Goal: Task Accomplishment & Management: Manage account settings

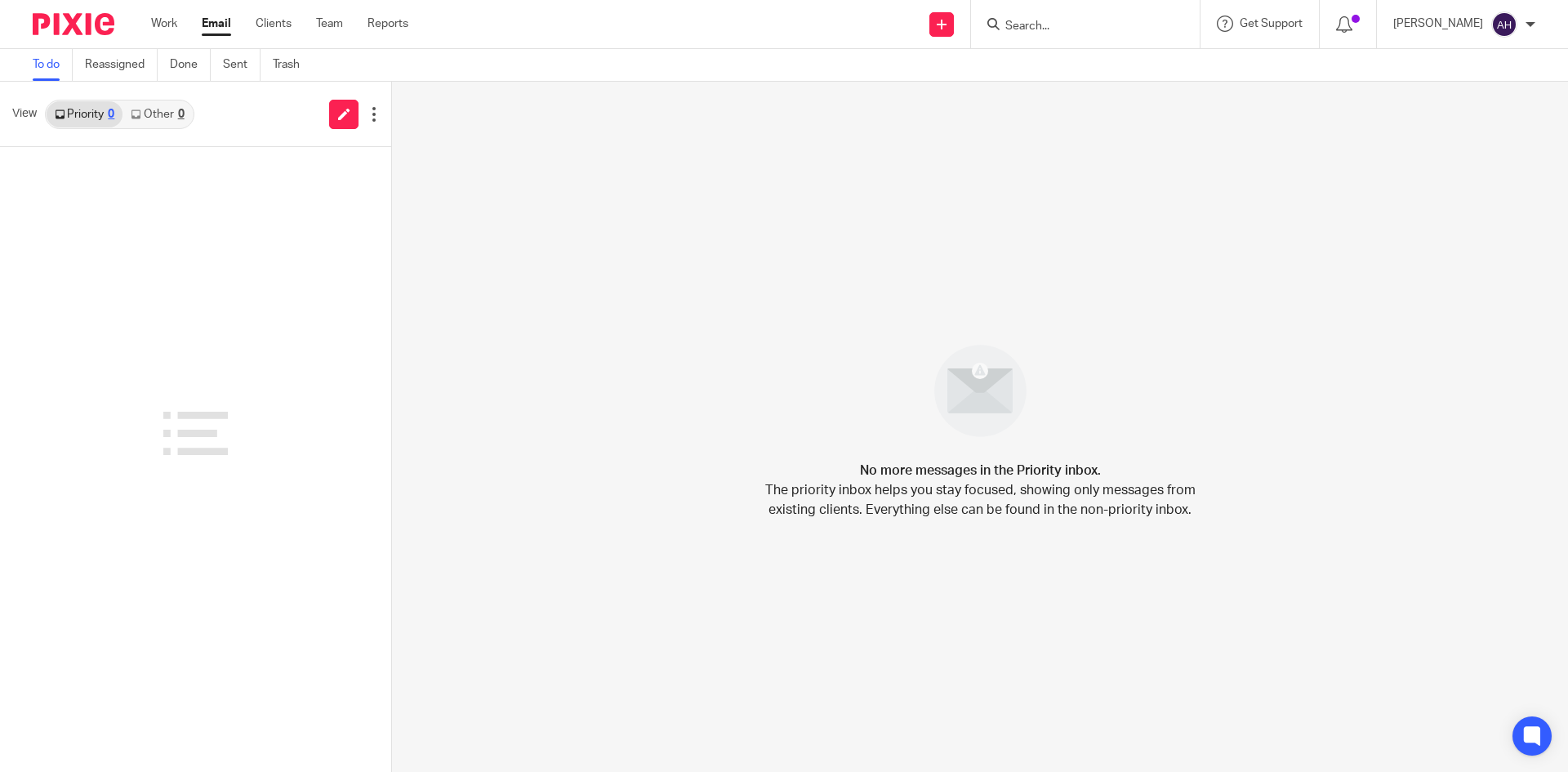
click at [1022, 24] on input "Search" at bounding box center [1077, 27] width 147 height 15
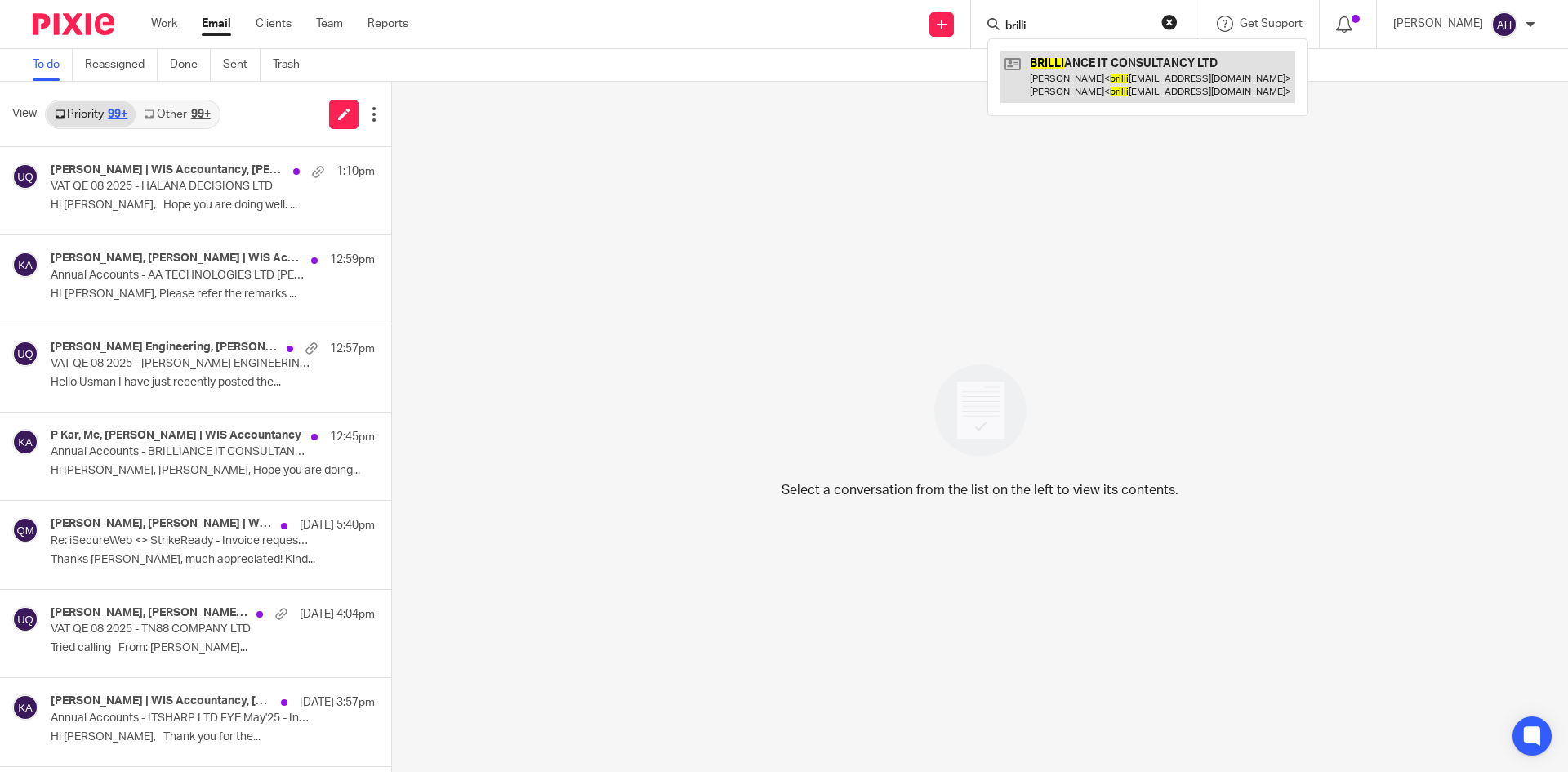
type input "brilli"
click at [1048, 79] on link at bounding box center [1148, 77] width 294 height 51
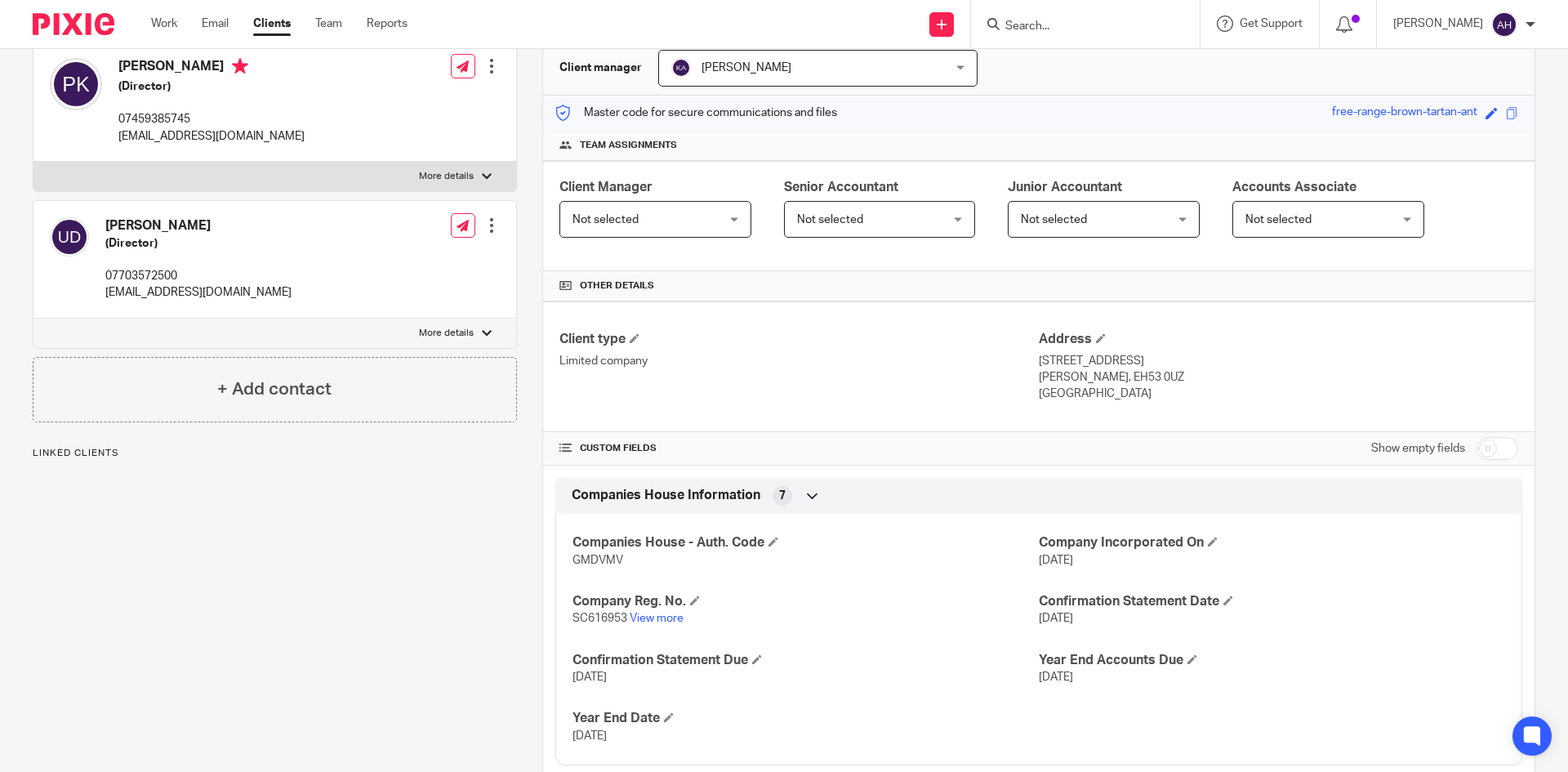
scroll to position [164, 0]
drag, startPoint x: 630, startPoint y: 566, endPoint x: 569, endPoint y: 560, distance: 61.3
click at [573, 560] on p "GMDVMV" at bounding box center [806, 559] width 467 height 16
copy span "GMDVMV"
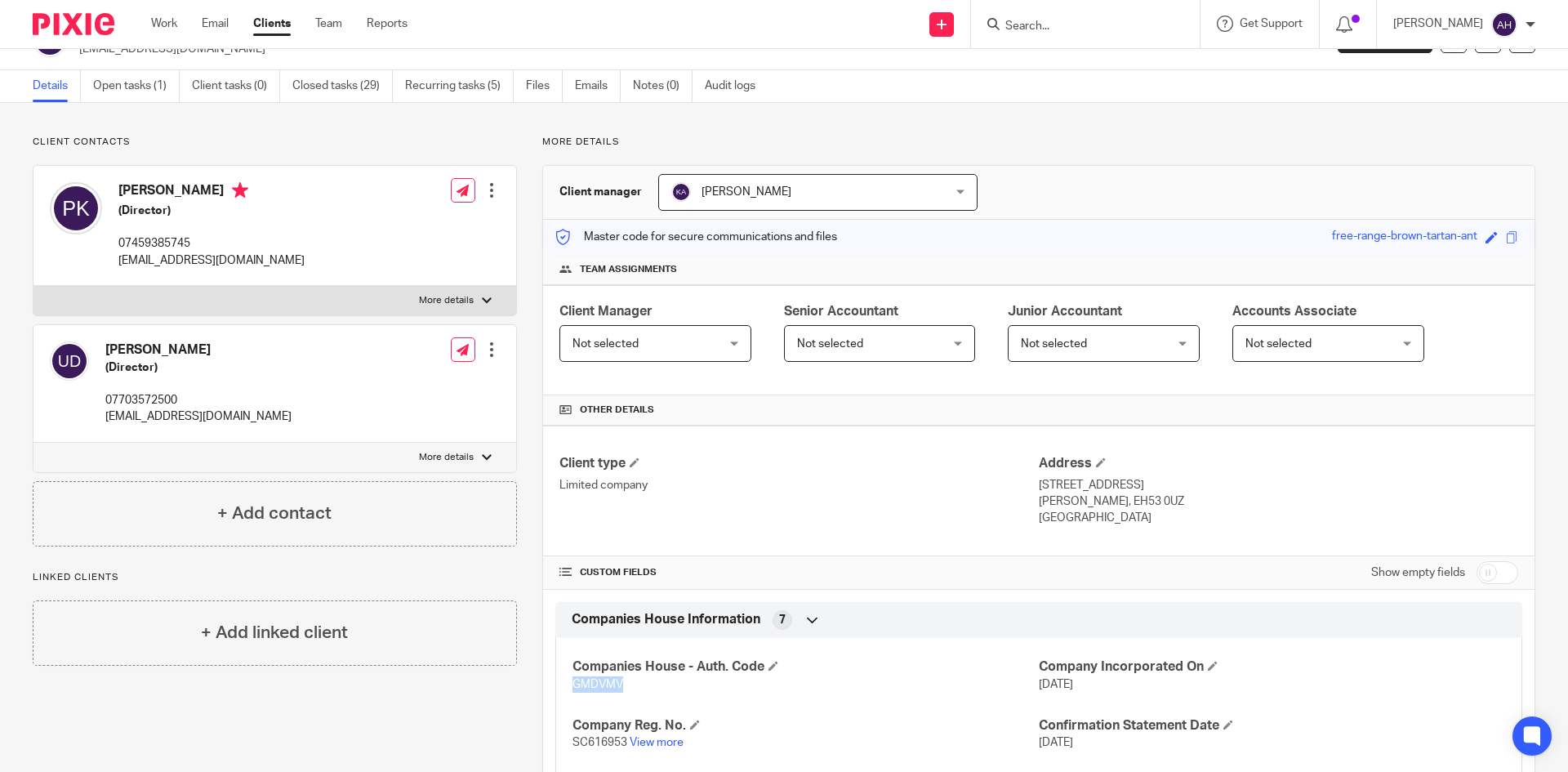
scroll to position [0, 0]
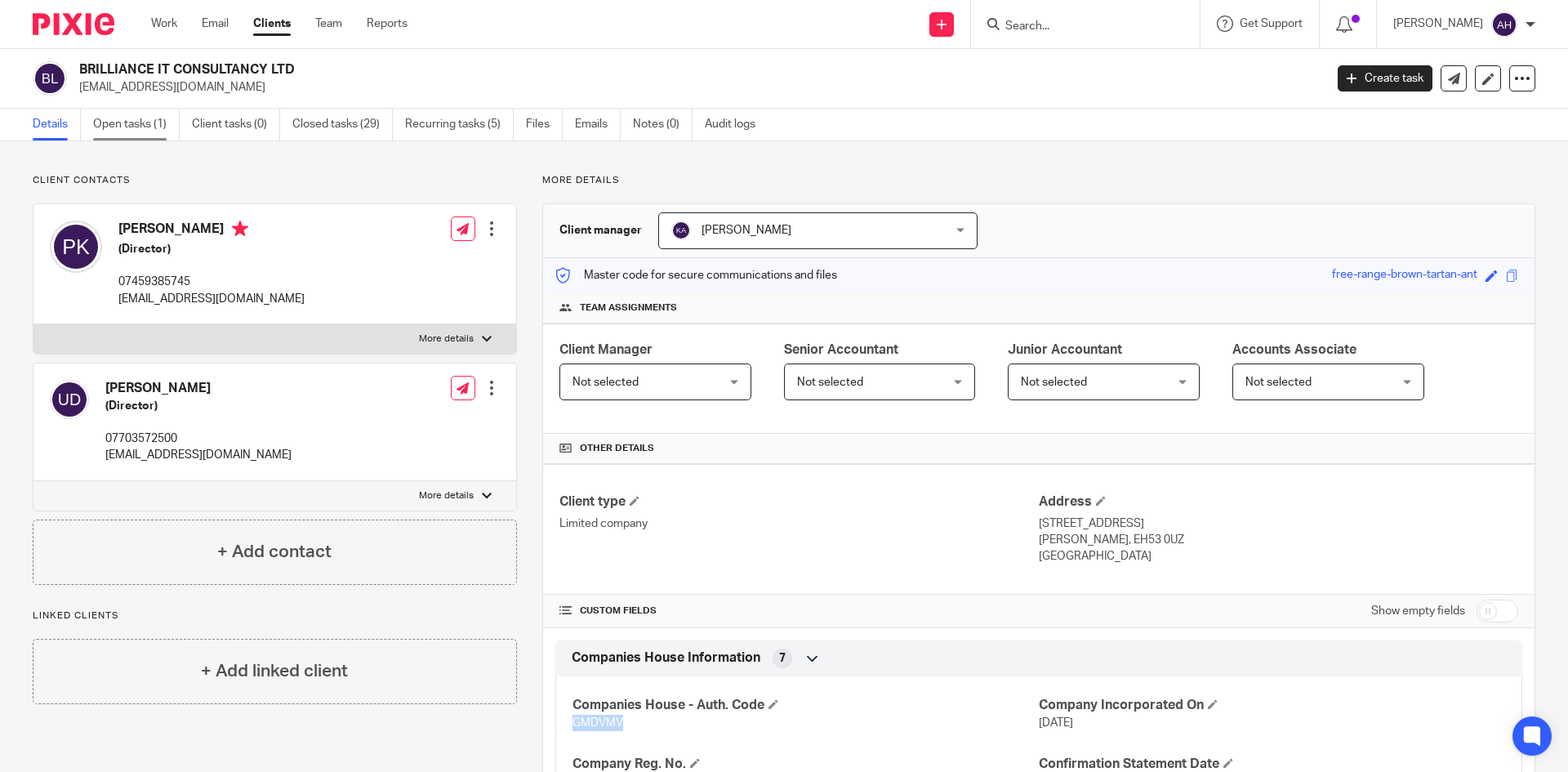
click at [114, 127] on link "Open tasks (1)" at bounding box center [136, 124] width 87 height 32
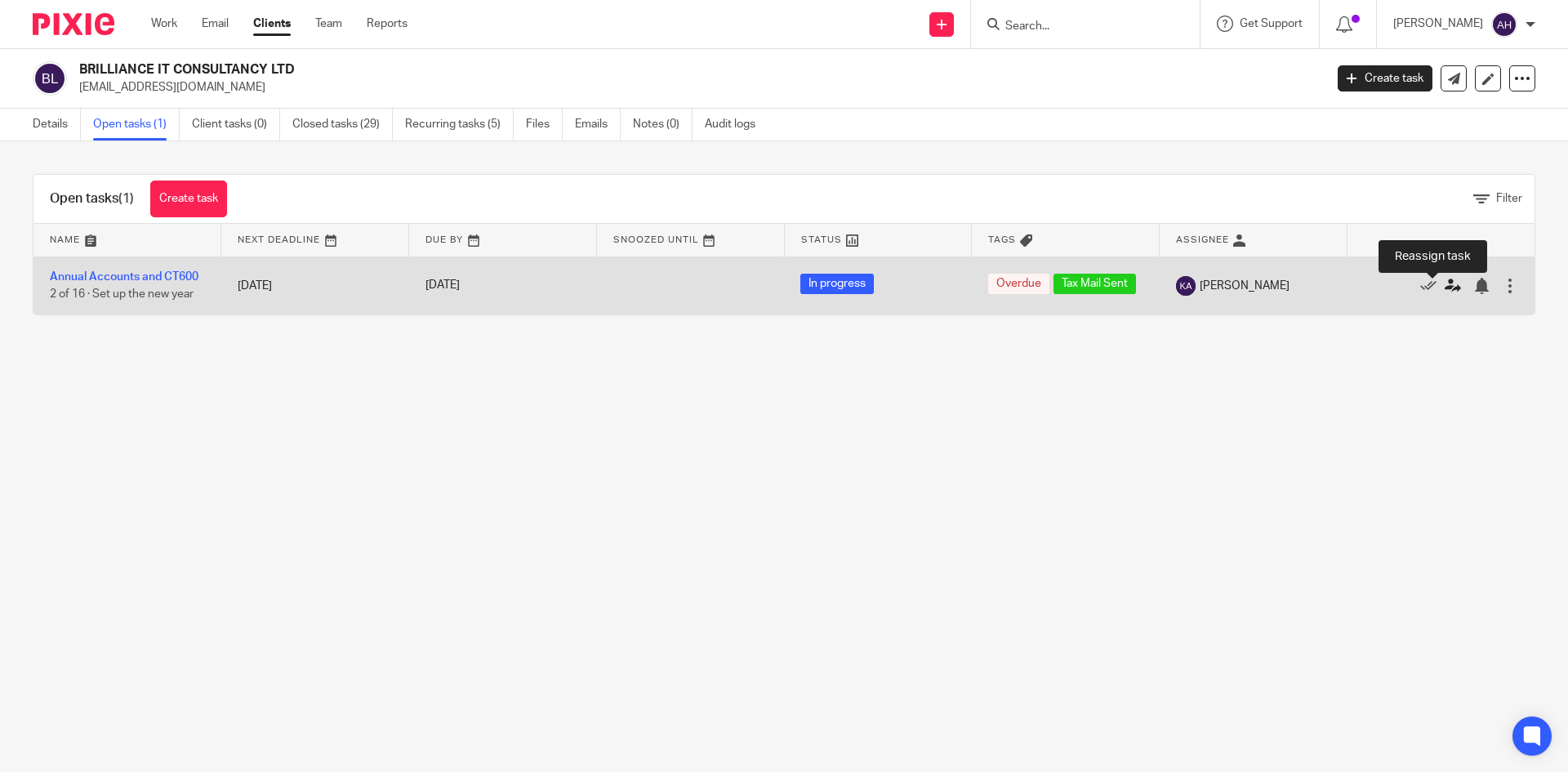
click at [1445, 288] on icon at bounding box center [1452, 285] width 16 height 16
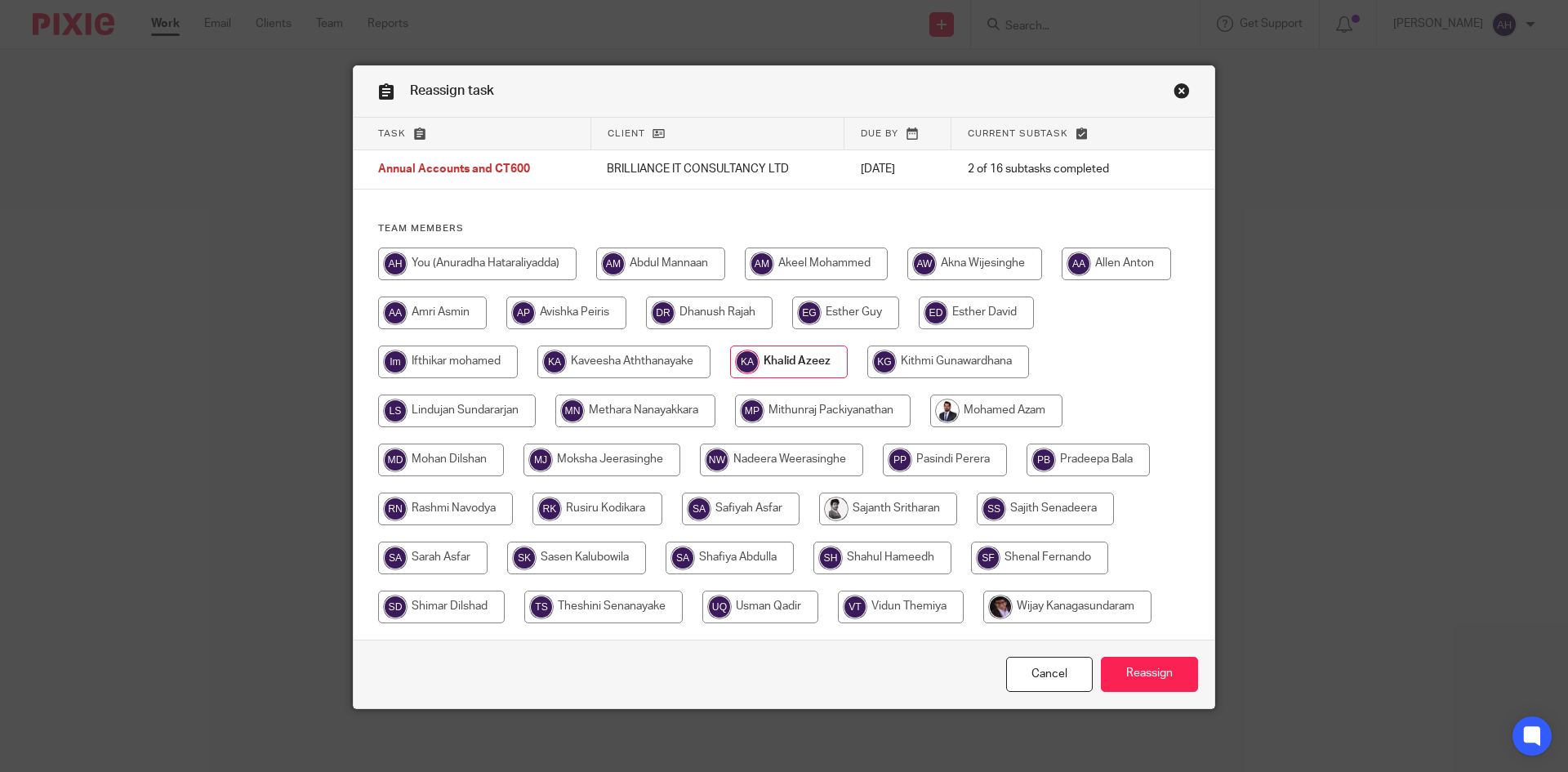
click at [524, 267] on input "radio" at bounding box center [477, 263] width 198 height 33
radio input "true"
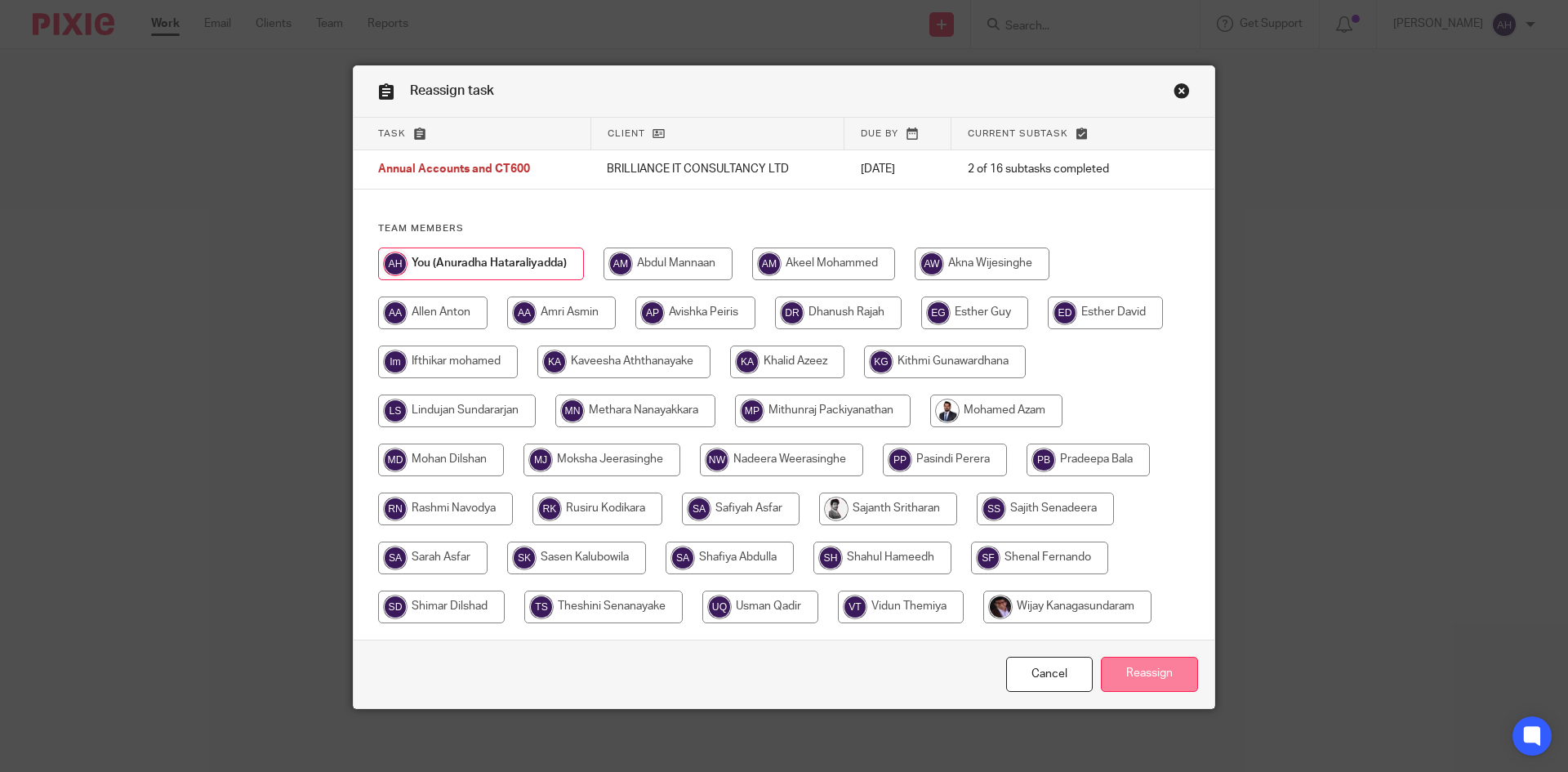
click at [1120, 668] on input "Reassign" at bounding box center [1148, 673] width 97 height 35
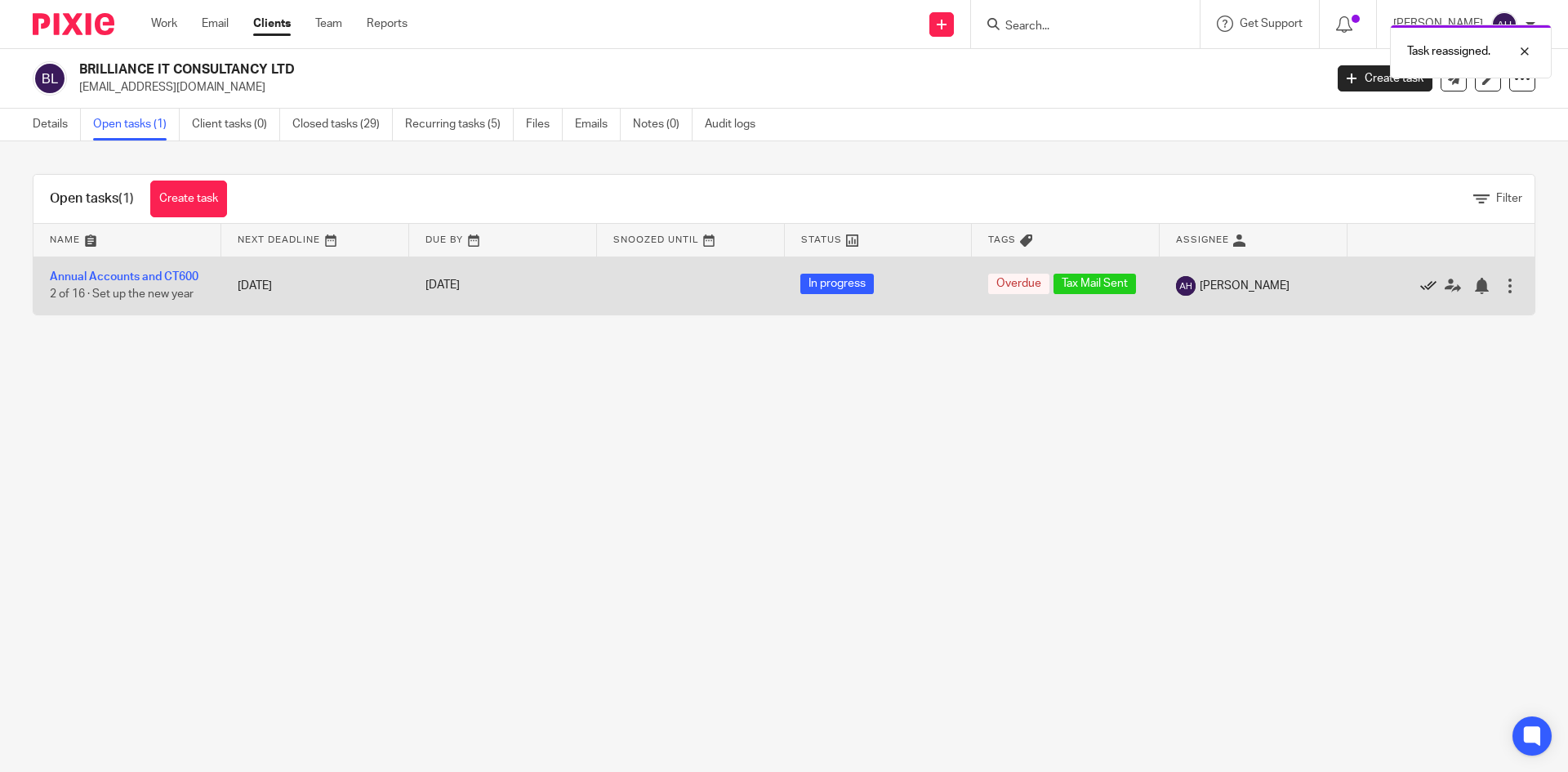
click at [1420, 289] on icon at bounding box center [1428, 285] width 16 height 16
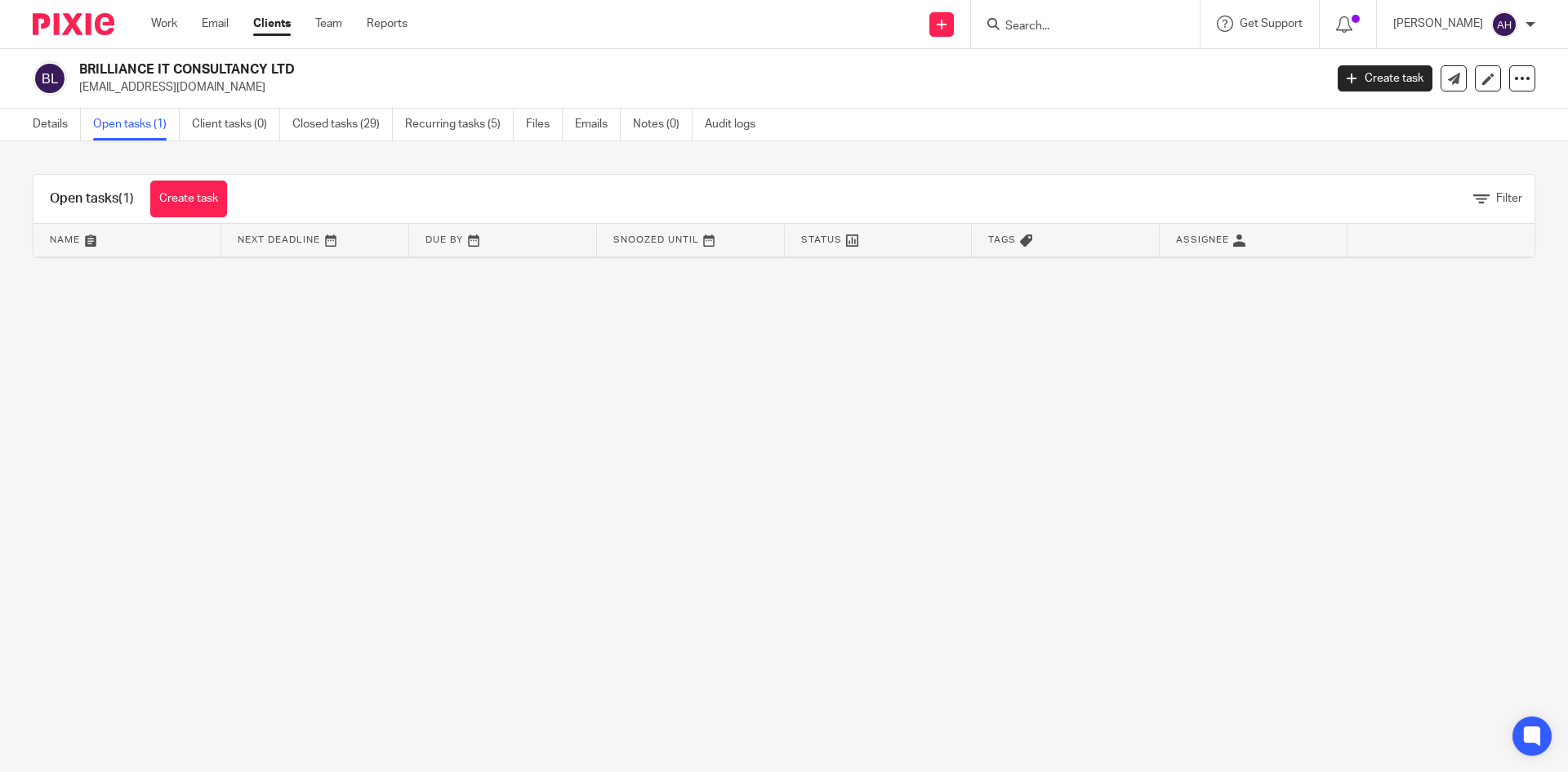
click at [1072, 23] on input "Search" at bounding box center [1077, 27] width 147 height 15
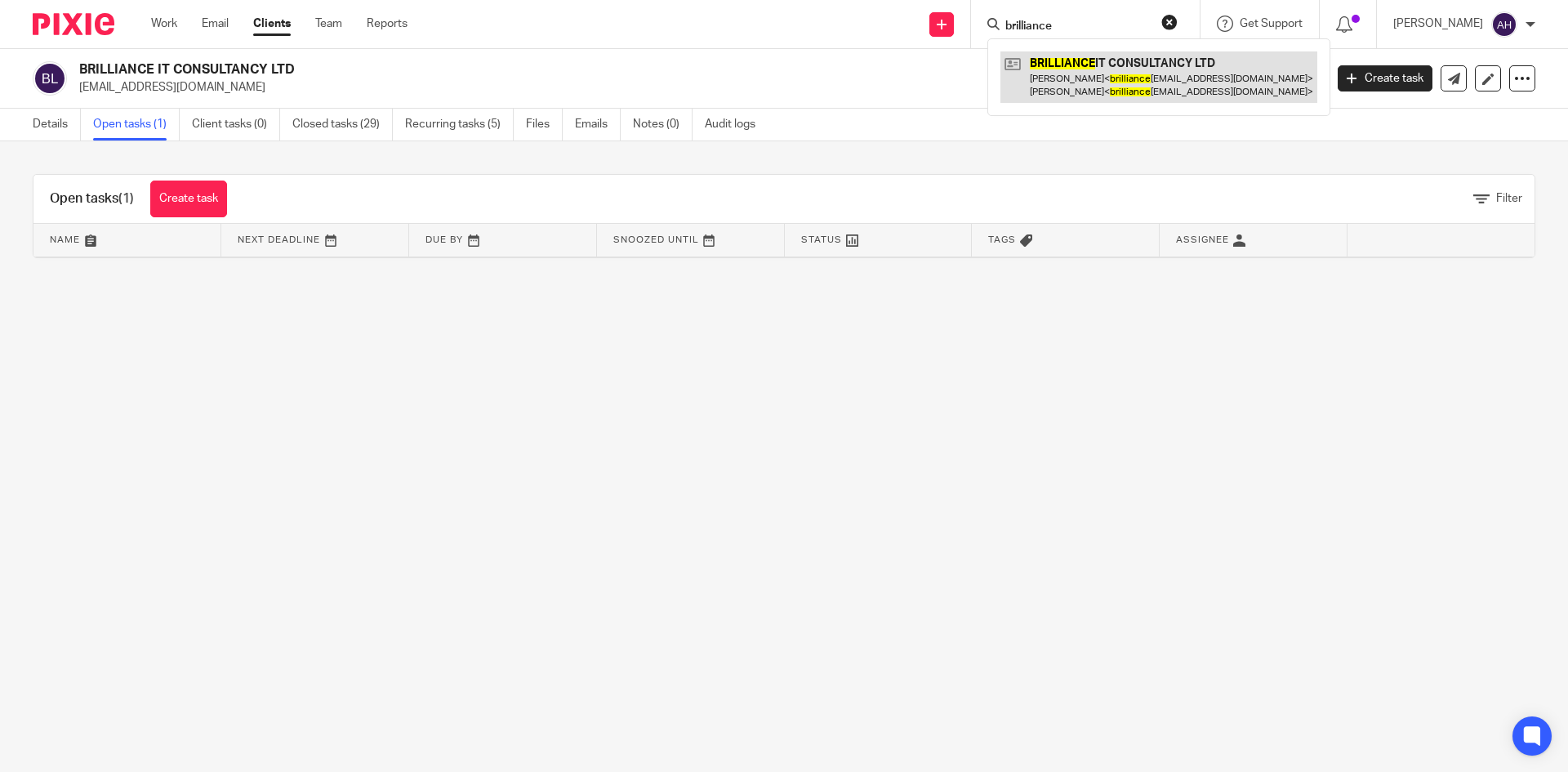
type input "brilliance"
click at [1063, 61] on link at bounding box center [1159, 77] width 317 height 51
